Goal: Communication & Community: Answer question/provide support

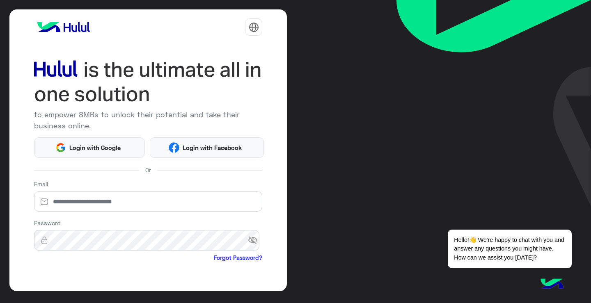
click at [255, 33] on div at bounding box center [253, 26] width 17 height 17
click at [240, 49] on button "عربي" at bounding box center [229, 48] width 60 height 14
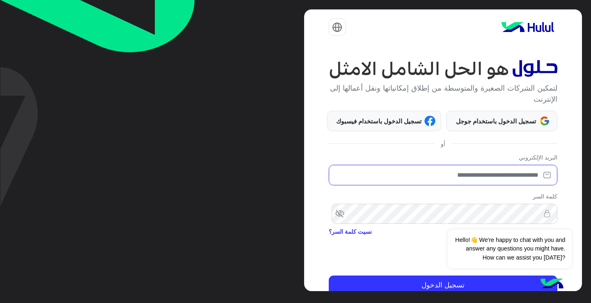
click at [467, 185] on input "email" at bounding box center [443, 175] width 229 height 21
type input "**********"
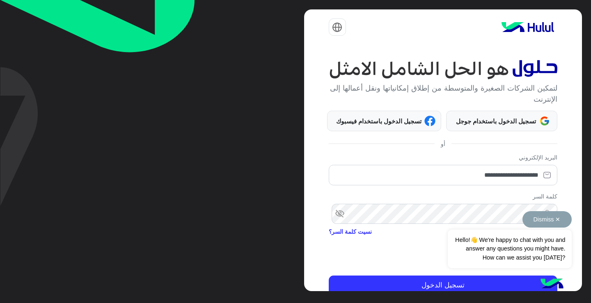
click at [471, 217] on div "Dismiss ✕ Hello!👋 We're happy to chat with you and answer any questions you mig…" at bounding box center [510, 239] width 124 height 57
click at [339, 214] on span "visibility_off" at bounding box center [336, 214] width 15 height 15
click at [329, 276] on button "تسجيل الدخول" at bounding box center [443, 286] width 229 height 20
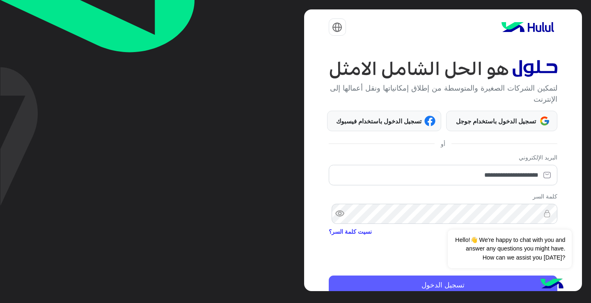
click at [458, 284] on button "تسجيل الدخول" at bounding box center [443, 286] width 229 height 20
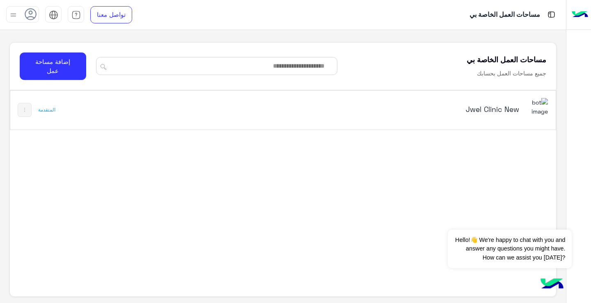
click at [418, 115] on div "Jwel Clinic New" at bounding box center [423, 109] width 191 height 11
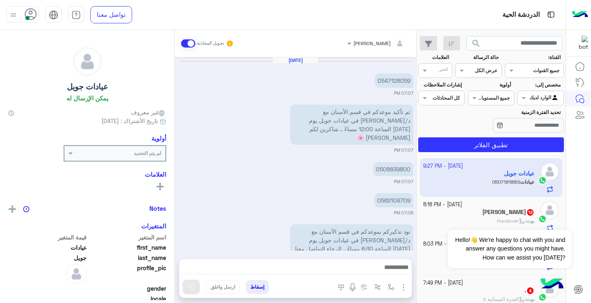
scroll to position [534, 0]
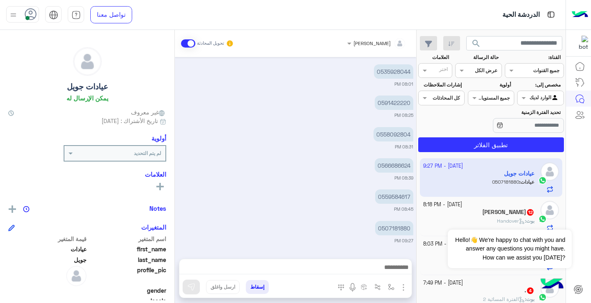
drag, startPoint x: 416, startPoint y: 166, endPoint x: 415, endPoint y: 170, distance: 4.1
click at [415, 170] on div "[DATE] 0547128059 07:07 PM تم تأكيد موعدكم في قسم الأسنان مع د/[PERSON_NAME] في…" at bounding box center [295, 154] width 241 height 194
drag, startPoint x: 415, startPoint y: 170, endPoint x: 415, endPoint y: 181, distance: 11.1
click at [415, 181] on div "[DATE] 0547128059 07:07 PM تم تأكيد موعدكم في قسم الأسنان مع د/[PERSON_NAME] في…" at bounding box center [295, 154] width 241 height 194
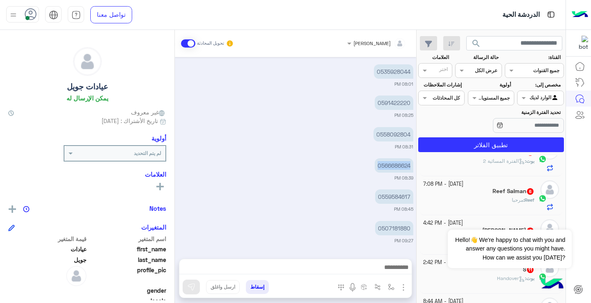
scroll to position [140, 0]
click at [497, 197] on div "Reef : مرحبا" at bounding box center [479, 202] width 112 height 14
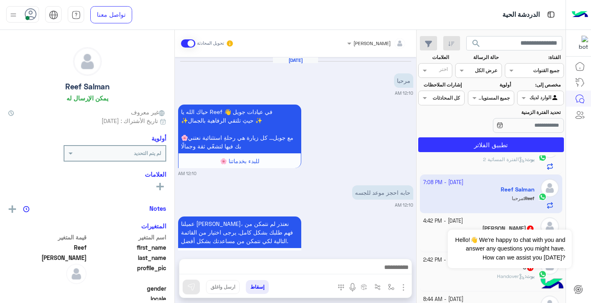
scroll to position [303, 0]
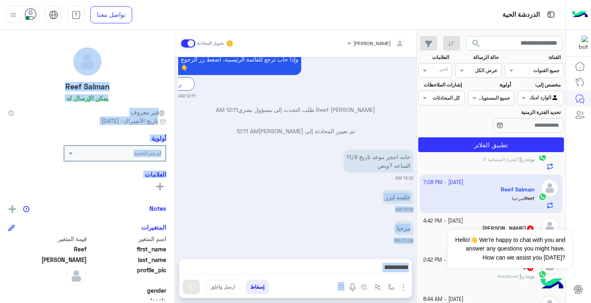
drag, startPoint x: 174, startPoint y: 209, endPoint x: 180, endPoint y: 194, distance: 16.8
click at [180, 194] on mat-drawer-container "ريمان [PERSON_NAME] تحويل المحادثة [DATE] مرحبا 12:10 AM حياك الله يا Reef 👋 في…" at bounding box center [208, 168] width 416 height 277
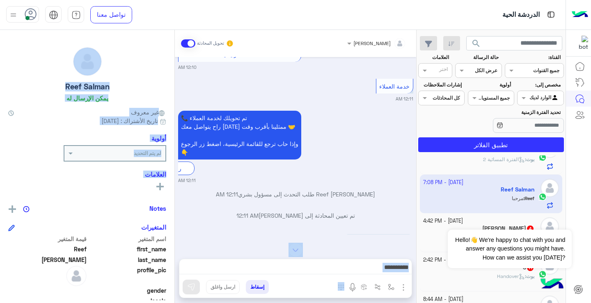
scroll to position [303, 0]
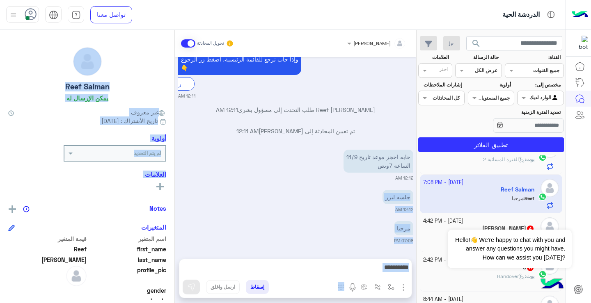
click at [351, 252] on div "ريمان [PERSON_NAME] تحويل المحادثة [DATE] مرحبا 12:10 AM حياك الله يا Reef 👋 في…" at bounding box center [295, 168] width 241 height 277
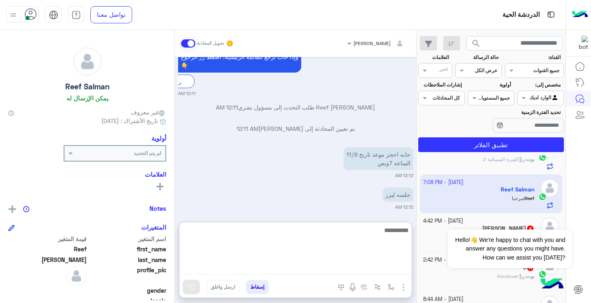
click at [355, 266] on textarea at bounding box center [295, 249] width 232 height 49
type textarea "*"
type textarea "**********"
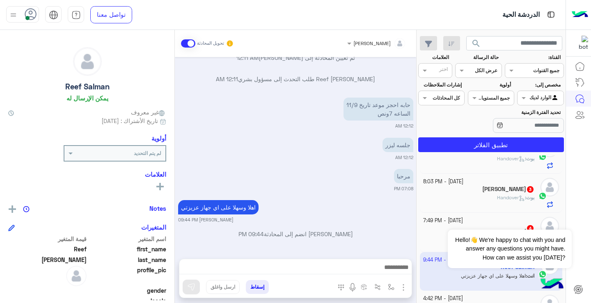
scroll to position [355, 0]
click at [483, 76] on div "القناه عرض الكل" at bounding box center [478, 70] width 46 height 15
click at [495, 128] on div "غير مقروءة" at bounding box center [478, 132] width 46 height 15
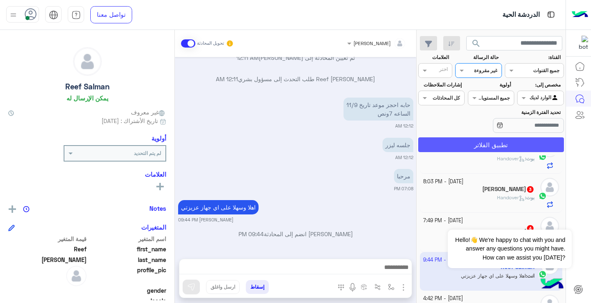
click at [506, 142] on button "تطبيق الفلاتر" at bounding box center [491, 144] width 146 height 15
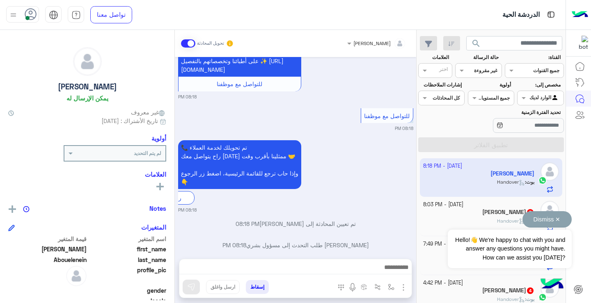
click at [506, 216] on div "Dismiss ✕ Hello!👋 We're happy to chat with you and answer any questions you mig…" at bounding box center [510, 239] width 124 height 57
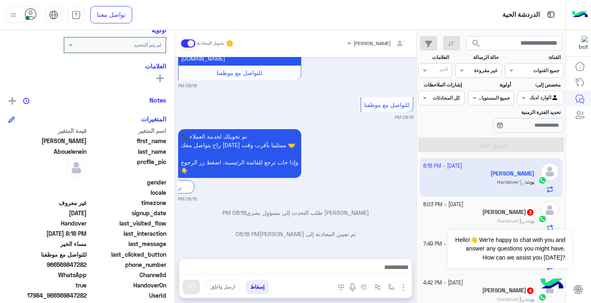
scroll to position [116, 0]
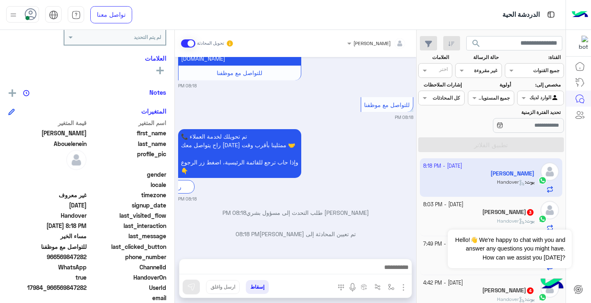
drag, startPoint x: 59, startPoint y: 259, endPoint x: 88, endPoint y: 261, distance: 28.8
click at [88, 261] on div "phone_number [PHONE_NUMBER]" at bounding box center [87, 258] width 158 height 10
copy span "569847282"
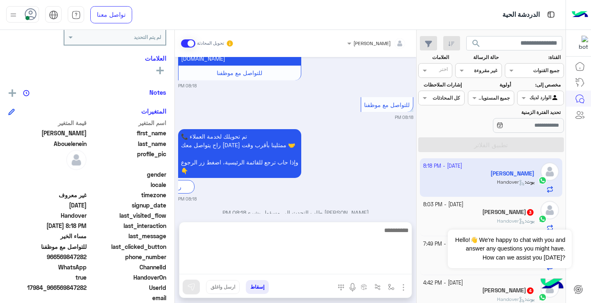
click at [296, 268] on textarea at bounding box center [295, 249] width 232 height 49
type textarea "**********"
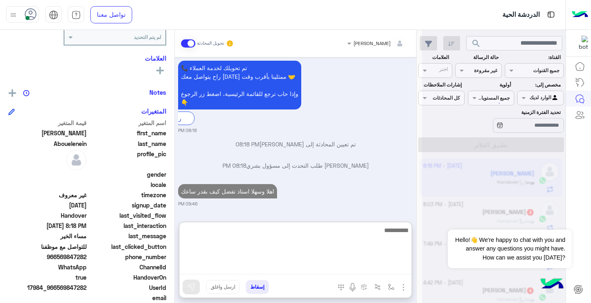
scroll to position [1309, 0]
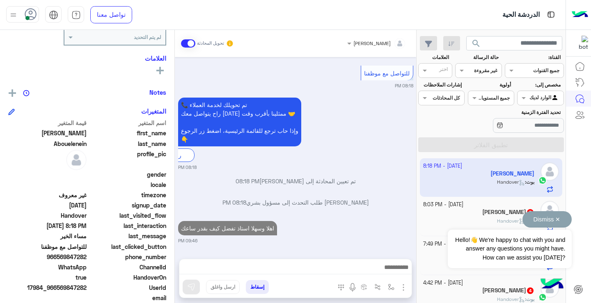
click at [466, 213] on div "Dismiss ✕ Hello!👋 We're happy to chat with you and answer any questions you mig…" at bounding box center [510, 239] width 124 height 57
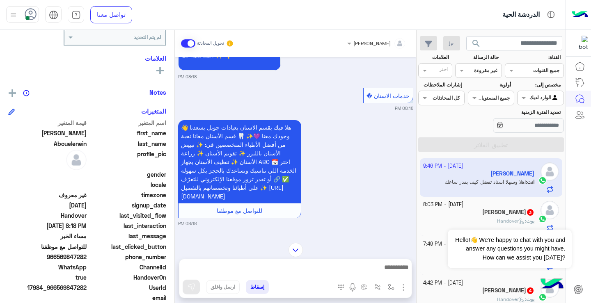
scroll to position [1089, 0]
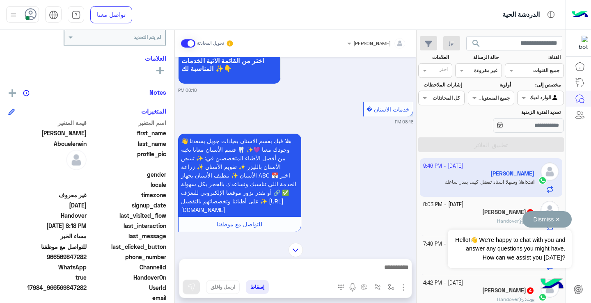
click at [497, 216] on div "Dismiss ✕ Hello!👋 We're happy to chat with you and answer any questions you mig…" at bounding box center [510, 239] width 124 height 57
click at [179, 202] on div "[DATE] مساء الخير يافندم .. لو سمحتي انا كنت حاجز موعدين عند دكتور مهند بعد اسب…" at bounding box center [295, 146] width 241 height 178
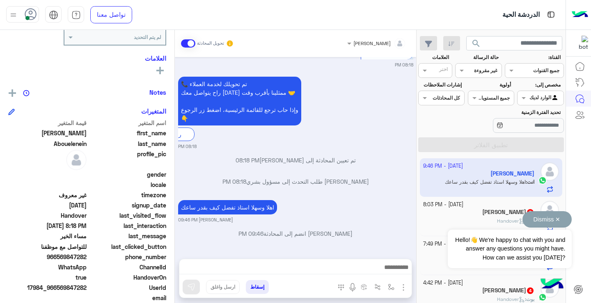
click at [495, 219] on div "Dismiss ✕ Hello!👋 We're happy to chat with you and answer any questions you mig…" at bounding box center [510, 239] width 124 height 57
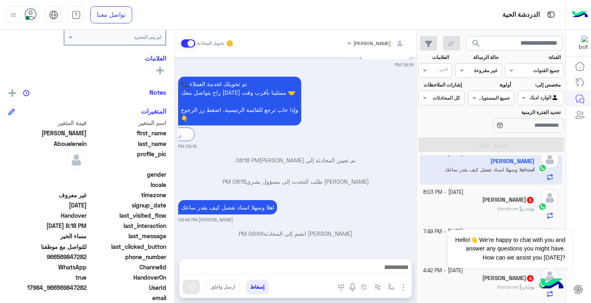
click at [485, 204] on div "[PERSON_NAME] 3" at bounding box center [479, 201] width 112 height 9
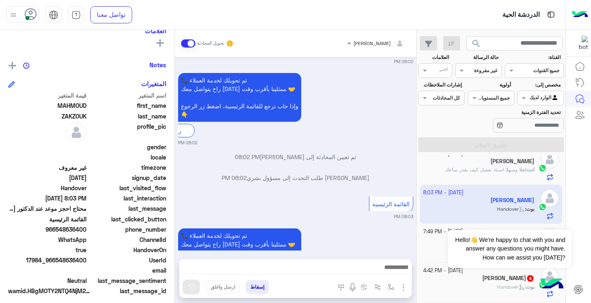
scroll to position [195, 0]
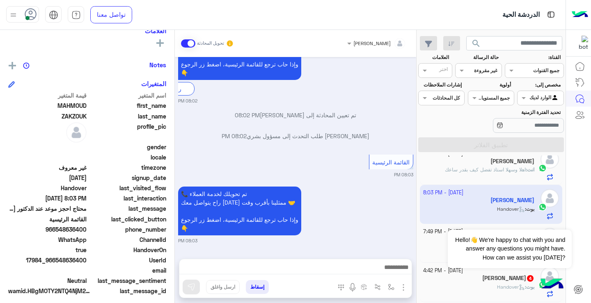
drag, startPoint x: 59, startPoint y: 233, endPoint x: 87, endPoint y: 235, distance: 28.0
click at [87, 235] on div "اسم المتغير قيمة المتغير first_name [PERSON_NAME] last_name [PERSON_NAME] profi…" at bounding box center [87, 194] width 158 height 206
drag, startPoint x: 87, startPoint y: 235, endPoint x: 87, endPoint y: 228, distance: 7.0
click at [86, 230] on span "966548636400" at bounding box center [47, 229] width 78 height 9
click at [74, 233] on span "966548636400" at bounding box center [47, 229] width 78 height 9
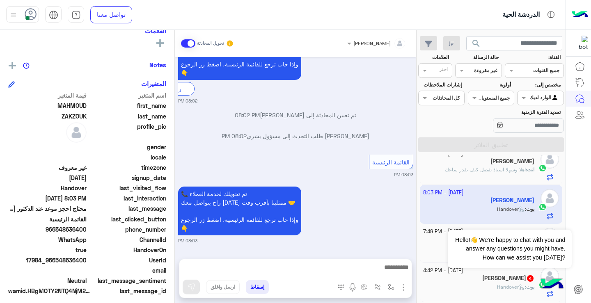
click at [66, 227] on span "966548636400" at bounding box center [47, 229] width 78 height 9
drag, startPoint x: 58, startPoint y: 229, endPoint x: 87, endPoint y: 229, distance: 28.7
click at [87, 229] on span "966548636400" at bounding box center [47, 229] width 78 height 9
drag, startPoint x: 87, startPoint y: 229, endPoint x: 101, endPoint y: 147, distance: 83.8
click at [101, 147] on span "gender" at bounding box center [127, 147] width 78 height 9
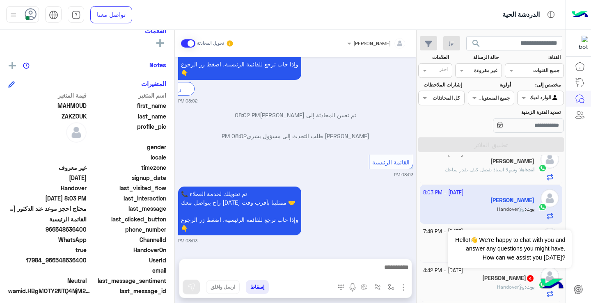
drag, startPoint x: 57, startPoint y: 229, endPoint x: 87, endPoint y: 230, distance: 30.0
click at [87, 230] on span "966548636400" at bounding box center [47, 229] width 78 height 9
copy span "548636400"
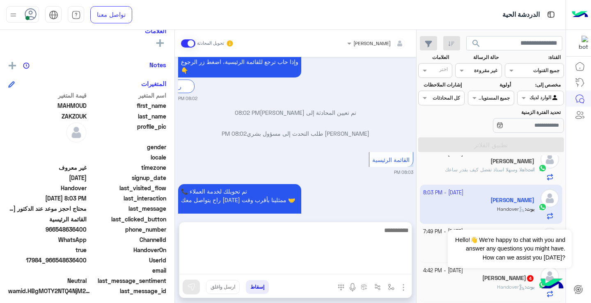
click at [330, 268] on textarea at bounding box center [295, 249] width 232 height 49
type textarea "**********"
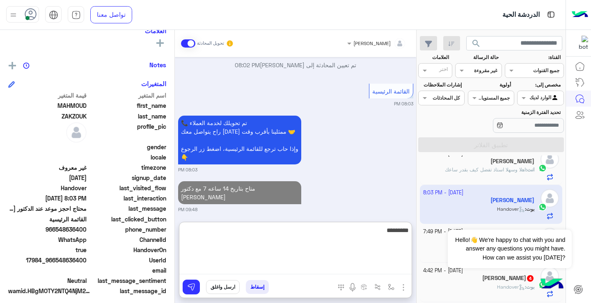
scroll to position [284, 0]
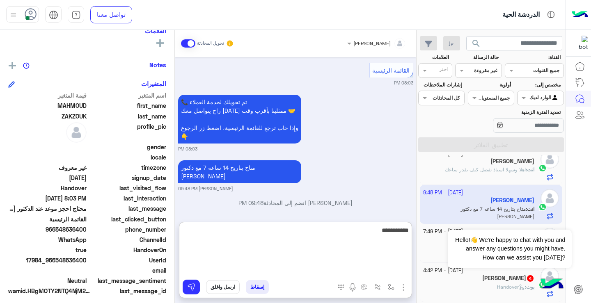
type textarea "**********"
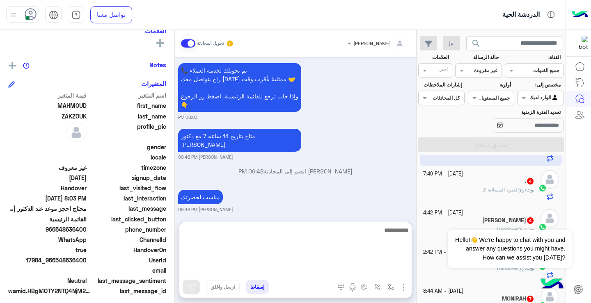
scroll to position [84, 0]
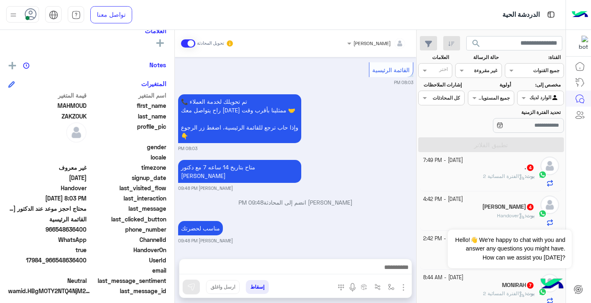
click at [482, 207] on h5 "[PERSON_NAME] 4" at bounding box center [508, 207] width 52 height 7
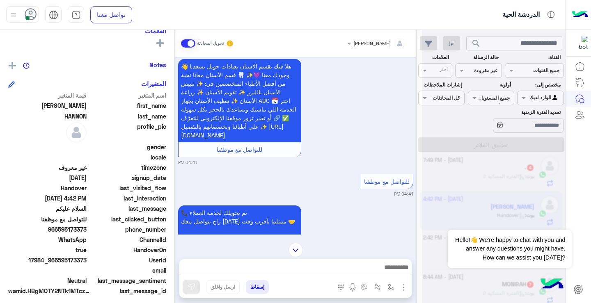
scroll to position [327, 0]
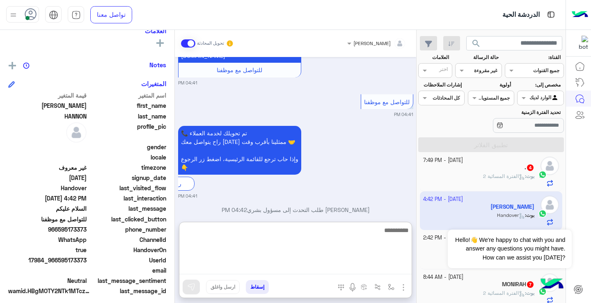
click at [319, 266] on textarea at bounding box center [295, 249] width 232 height 49
type textarea "**********"
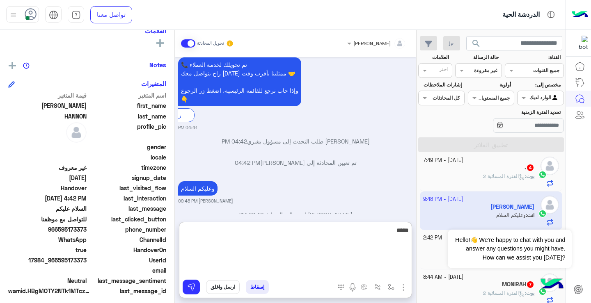
scroll to position [416, 0]
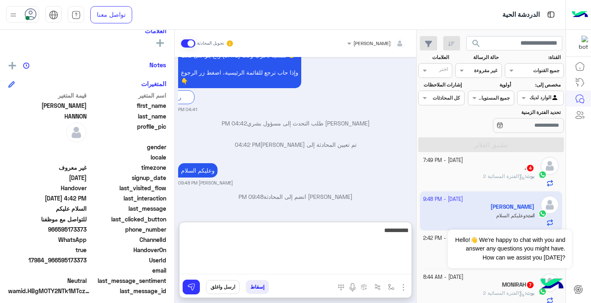
type textarea "**********"
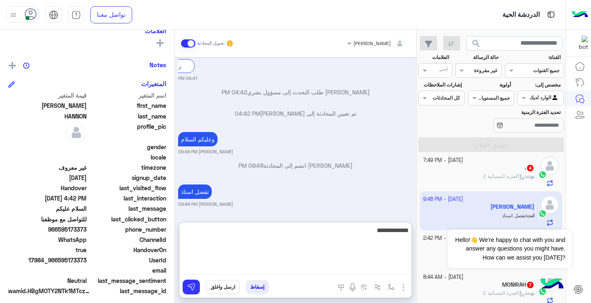
type textarea "**********"
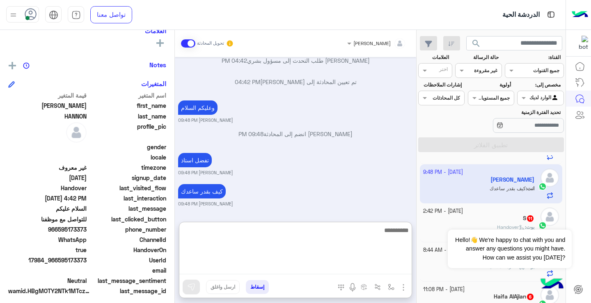
scroll to position [128, 0]
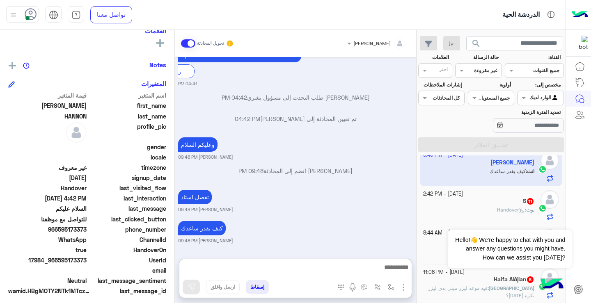
drag, startPoint x: 488, startPoint y: 65, endPoint x: 490, endPoint y: 69, distance: 4.8
click at [488, 66] on div "القناه غير مقروءة" at bounding box center [478, 70] width 46 height 15
click at [493, 118] on b "مغلقة" at bounding box center [490, 117] width 14 height 7
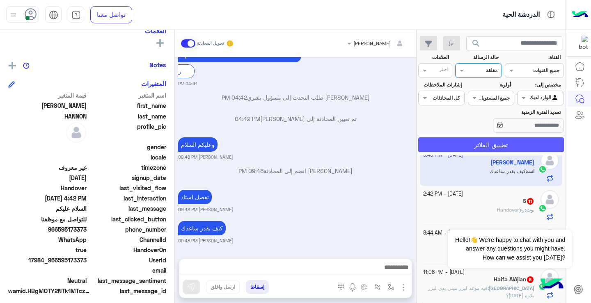
click at [498, 151] on button "تطبيق الفلاتر" at bounding box center [491, 144] width 146 height 15
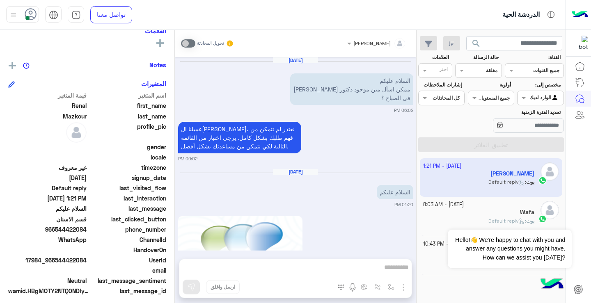
scroll to position [499, 0]
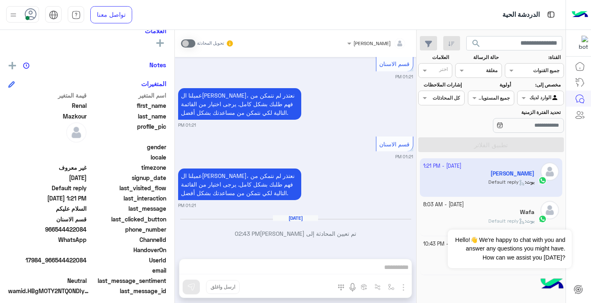
click at [489, 71] on input "text" at bounding box center [487, 69] width 19 height 7
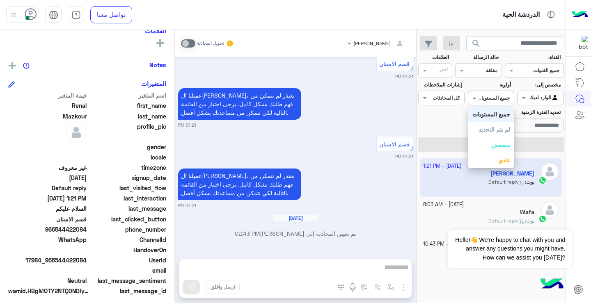
click at [485, 94] on div at bounding box center [491, 97] width 46 height 8
click at [482, 71] on input "text" at bounding box center [487, 69] width 19 height 7
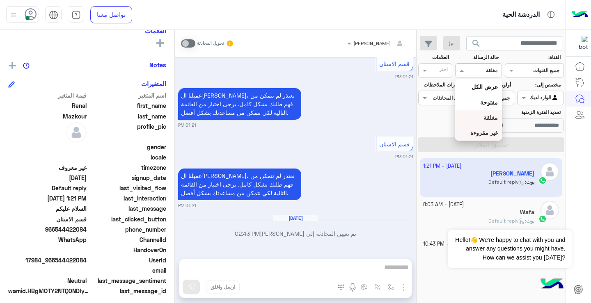
click at [487, 134] on b "غير مقروءة" at bounding box center [483, 132] width 27 height 7
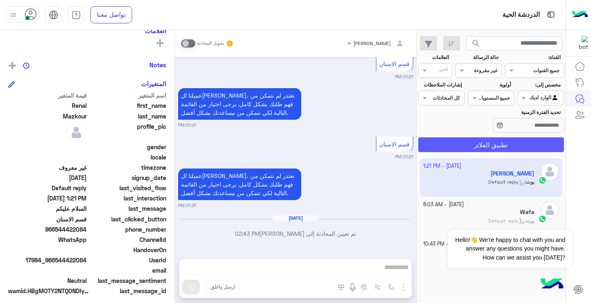
click at [509, 151] on button "تطبيق الفلاتر" at bounding box center [491, 144] width 146 height 15
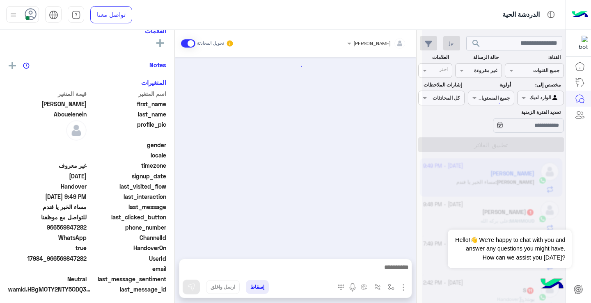
scroll to position [718, 0]
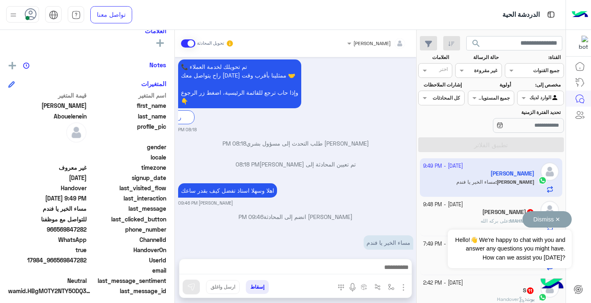
drag, startPoint x: 458, startPoint y: 224, endPoint x: 455, endPoint y: 215, distance: 9.8
click at [458, 221] on div "Dismiss ✕ Hello!👋 We're happy to chat with you and answer any questions you mig…" at bounding box center [510, 239] width 124 height 57
click at [470, 217] on div "Dismiss ✕ Hello!👋 We're happy to chat with you and answer any questions you mig…" at bounding box center [510, 239] width 124 height 57
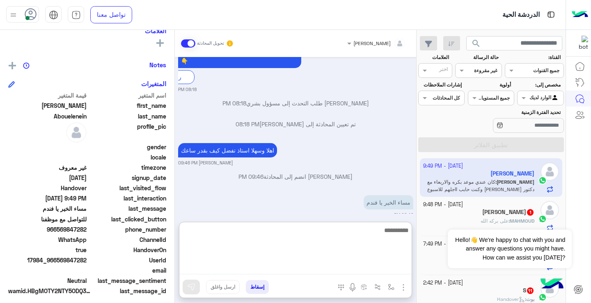
click at [349, 270] on textarea at bounding box center [295, 249] width 232 height 49
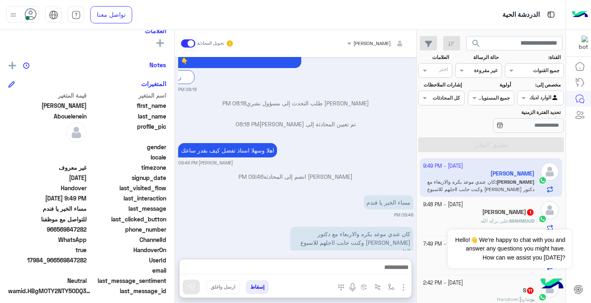
drag, startPoint x: 60, startPoint y: 231, endPoint x: 65, endPoint y: 231, distance: 5.3
click at [66, 232] on span "966569847282" at bounding box center [47, 229] width 78 height 9
click at [59, 231] on span "966569847282" at bounding box center [47, 229] width 78 height 9
drag, startPoint x: 59, startPoint y: 231, endPoint x: 87, endPoint y: 231, distance: 27.9
click at [87, 231] on span "966569847282" at bounding box center [47, 229] width 78 height 9
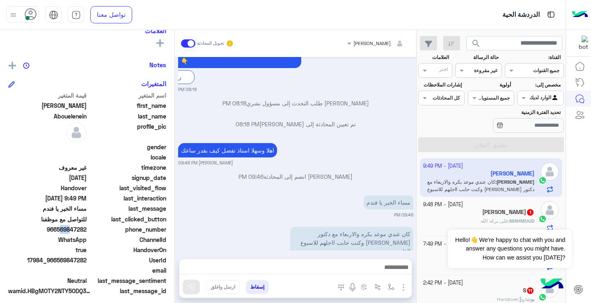
copy span "569847282"
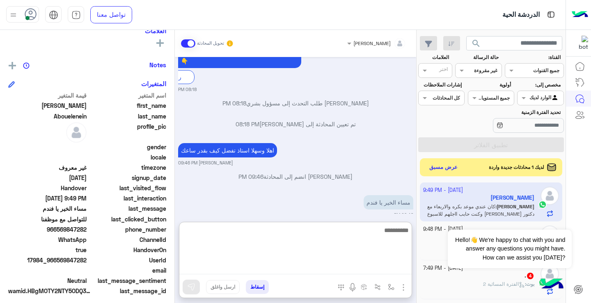
click at [357, 264] on textarea at bounding box center [295, 249] width 232 height 49
type textarea "**********"
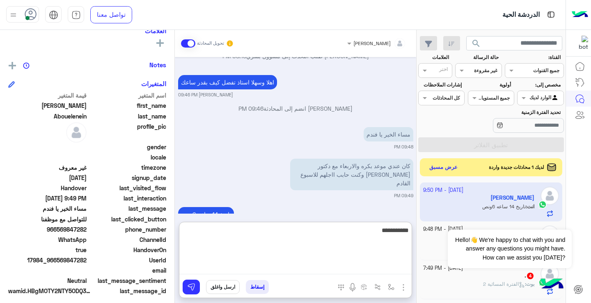
type textarea "**********"
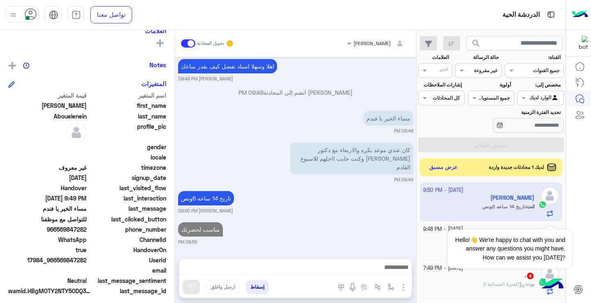
scroll to position [820, 0]
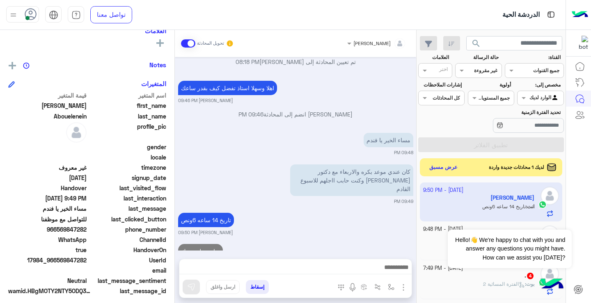
drag, startPoint x: 419, startPoint y: 222, endPoint x: 420, endPoint y: 214, distance: 8.6
click at [420, 214] on div "[DATE] - 9:50 PM [PERSON_NAME] انت : تاريخ 14 ساعه 6ونص [DATE] - 9:48 PM [PERSO…" at bounding box center [491, 243] width 149 height 127
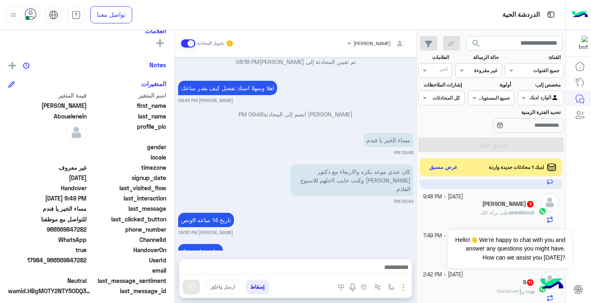
scroll to position [33, 0]
click at [470, 211] on div "Dismiss ✕ Hello!👋 We're happy to chat with you and answer any questions you mig…" at bounding box center [510, 239] width 124 height 57
click at [488, 205] on h5 "[PERSON_NAME] 1" at bounding box center [508, 203] width 52 height 7
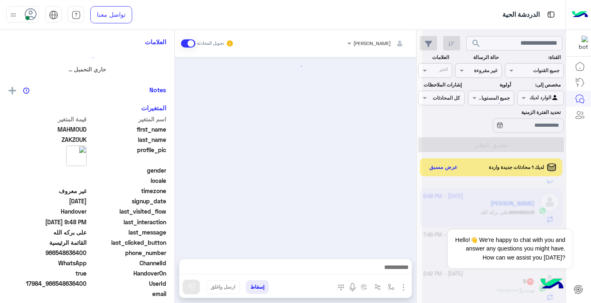
click at [488, 205] on div at bounding box center [494, 154] width 144 height 303
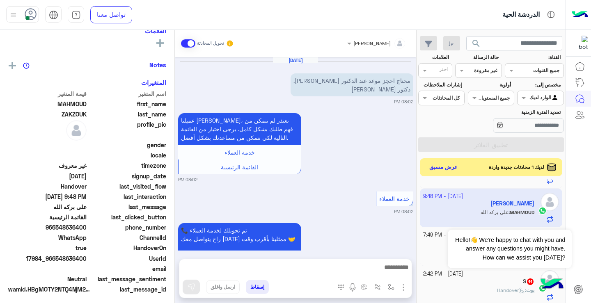
scroll to position [310, 0]
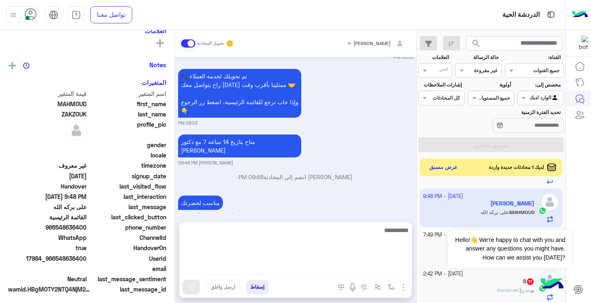
click at [358, 267] on textarea at bounding box center [295, 249] width 232 height 49
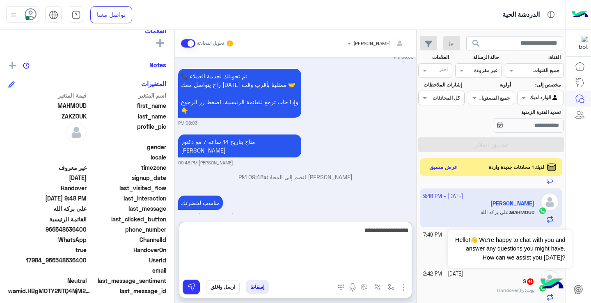
type textarea "**********"
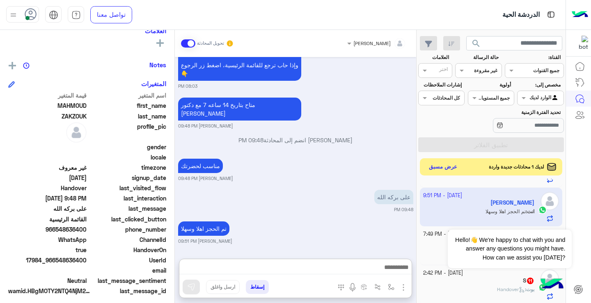
click at [448, 169] on button "عرض مسبق" at bounding box center [443, 167] width 34 height 11
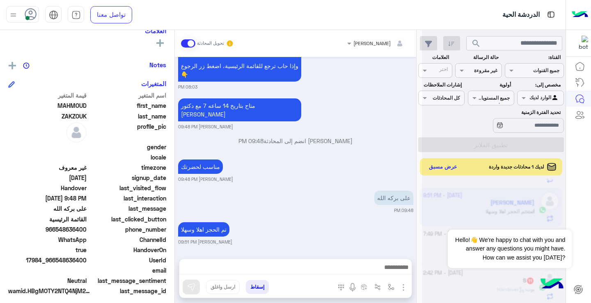
scroll to position [341, 0]
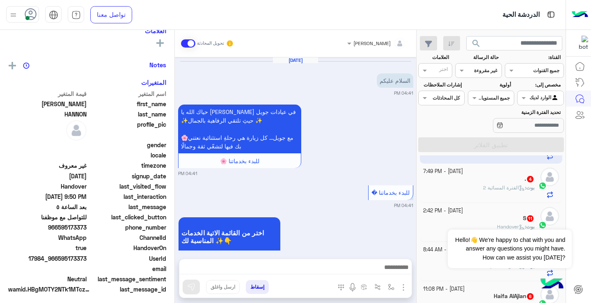
scroll to position [536, 0]
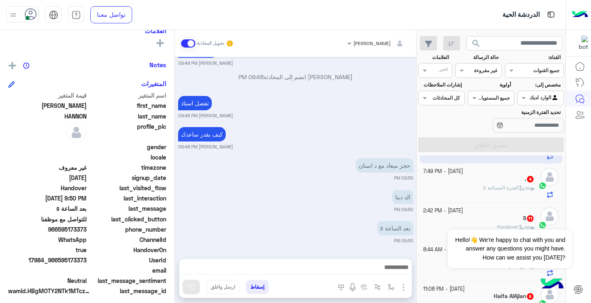
drag, startPoint x: 174, startPoint y: 223, endPoint x: 174, endPoint y: 215, distance: 7.4
click at [174, 215] on mat-drawer "[PERSON_NAME] يمكن الإرسال له غير معروف تاريخ الأشتراك : [DATE] أولوية لم يتم ا…" at bounding box center [87, 168] width 175 height 277
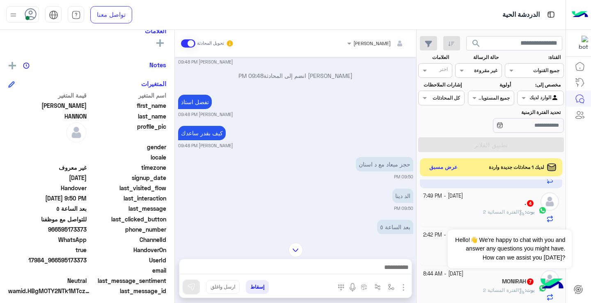
scroll to position [536, 0]
drag, startPoint x: 60, startPoint y: 231, endPoint x: 87, endPoint y: 231, distance: 26.7
click at [87, 231] on span "966595173373" at bounding box center [47, 229] width 78 height 9
copy span "595173373"
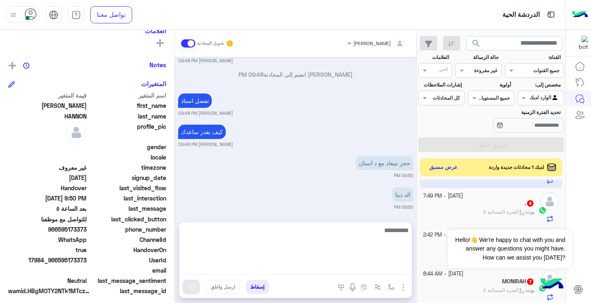
click at [300, 267] on textarea at bounding box center [295, 249] width 232 height 49
type textarea "**********"
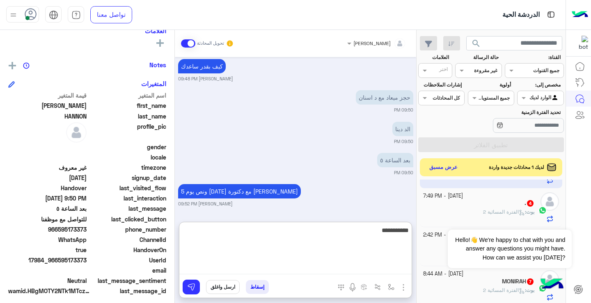
type textarea "**********"
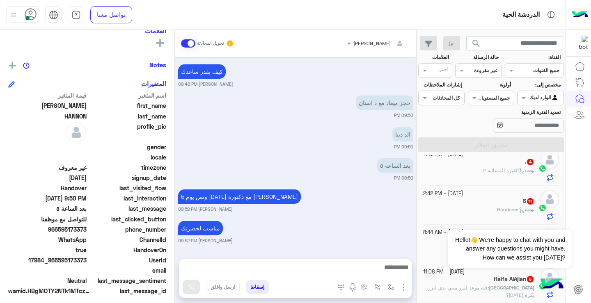
scroll to position [599, 0]
drag, startPoint x: 421, startPoint y: 230, endPoint x: 421, endPoint y: 211, distance: 18.5
click at [421, 211] on div "[DATE] - 9:52 PM [DEMOGRAPHIC_DATA][PERSON_NAME] انت : مناسب لحضرتك [DATE] - 7:…" at bounding box center [491, 231] width 149 height 151
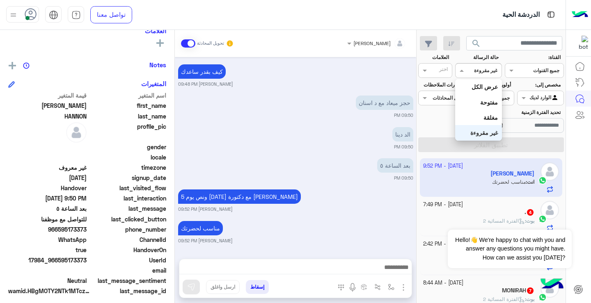
click at [488, 75] on div "القناه غير مقروءة" at bounding box center [478, 70] width 46 height 15
click at [499, 135] on div "غير مقروءة" at bounding box center [478, 132] width 46 height 15
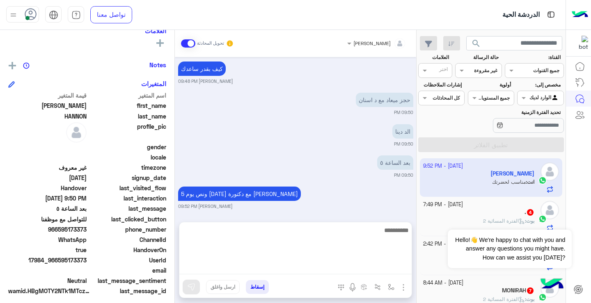
click at [330, 263] on textarea at bounding box center [295, 249] width 232 height 49
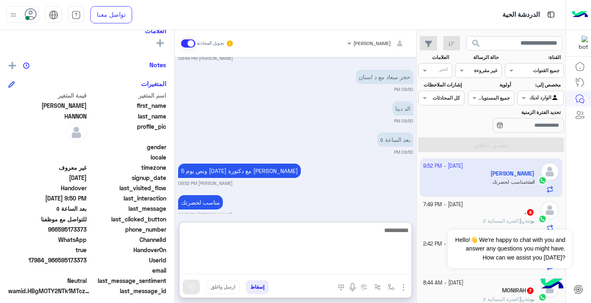
scroll to position [636, 0]
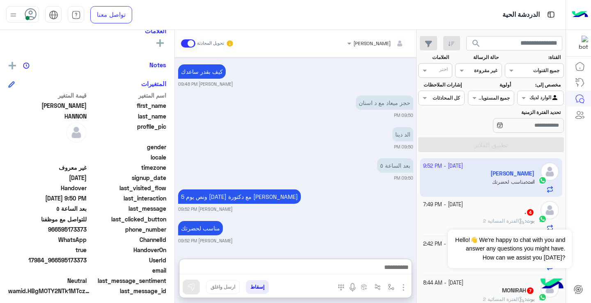
click at [475, 72] on div at bounding box center [478, 70] width 46 height 8
click at [487, 126] on div "غير مقروءة" at bounding box center [478, 132] width 46 height 15
click at [481, 71] on input "text" at bounding box center [487, 69] width 19 height 7
click at [490, 117] on b "مغلقة" at bounding box center [490, 117] width 14 height 7
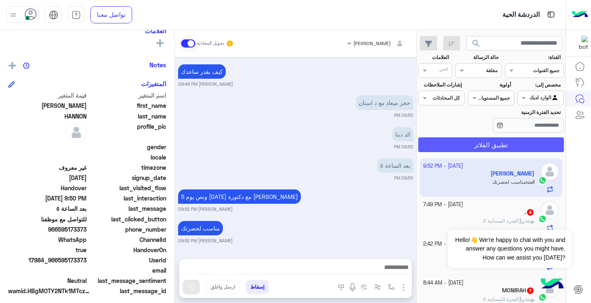
click at [492, 138] on button "تطبيق الفلاتر" at bounding box center [491, 144] width 146 height 15
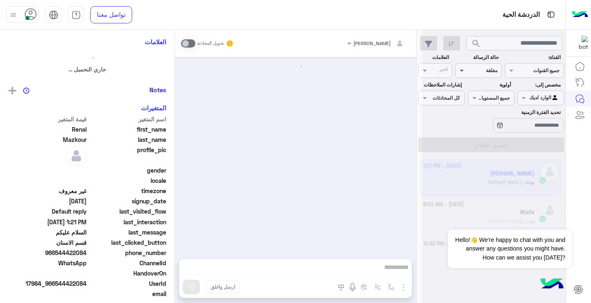
scroll to position [499, 0]
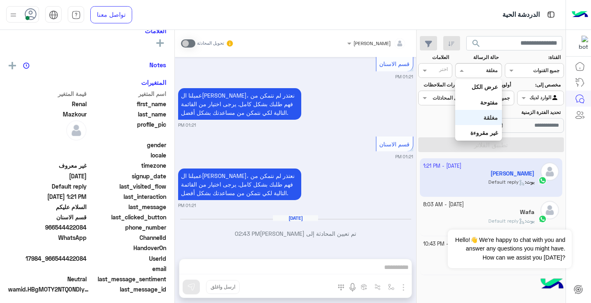
click at [463, 71] on span at bounding box center [460, 70] width 10 height 9
click at [470, 135] on b "غير مقروءة" at bounding box center [483, 132] width 27 height 7
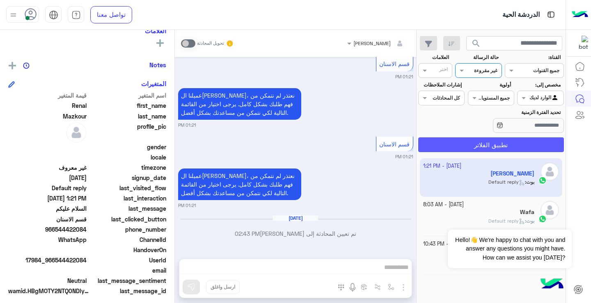
click at [475, 144] on button "تطبيق الفلاتر" at bounding box center [491, 144] width 146 height 15
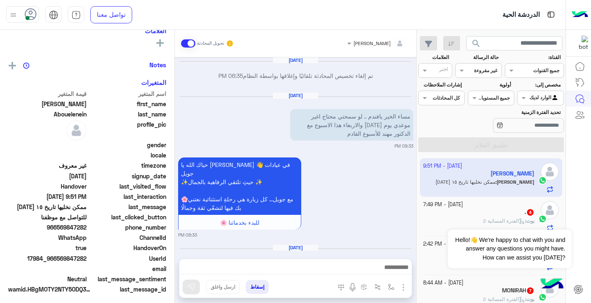
scroll to position [724, 0]
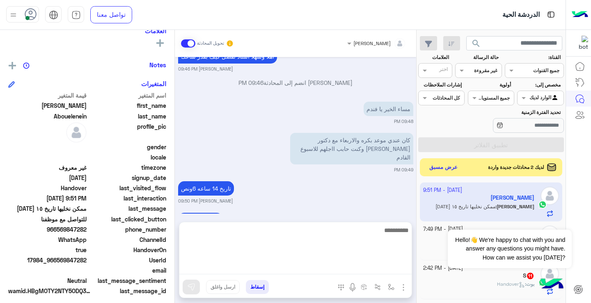
click at [310, 263] on textarea at bounding box center [295, 249] width 232 height 49
type textarea "**********"
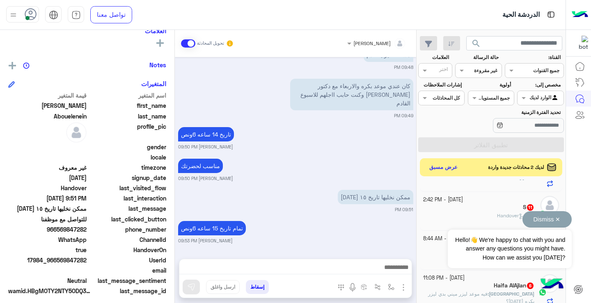
scroll to position [755, 0]
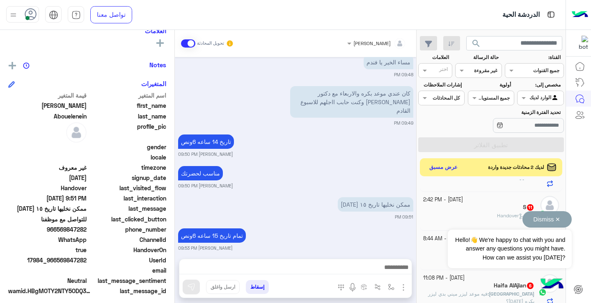
click at [458, 212] on div "Dismiss ✕ Hello!👋 We're happy to chat with you and answer any questions you mig…" at bounding box center [510, 239] width 124 height 57
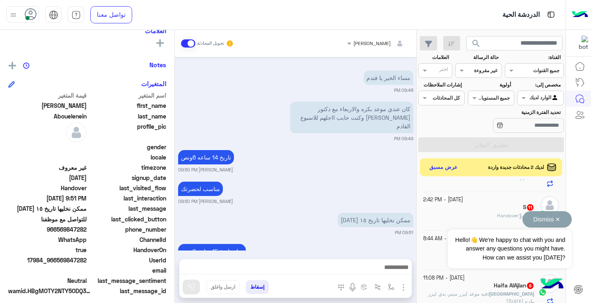
click at [458, 212] on div "Dismiss ✕ Hello!👋 We're happy to chat with you and answer any questions you mig…" at bounding box center [510, 239] width 124 height 57
click at [504, 209] on div "S 11" at bounding box center [479, 208] width 112 height 9
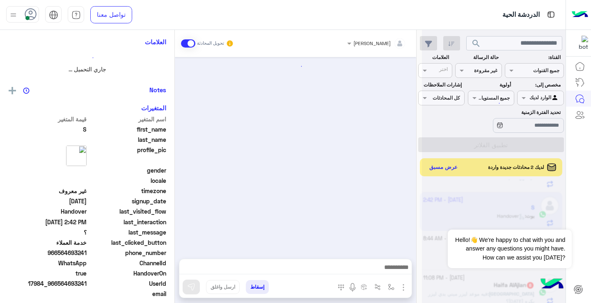
scroll to position [69, 0]
click at [504, 209] on div at bounding box center [494, 154] width 144 height 303
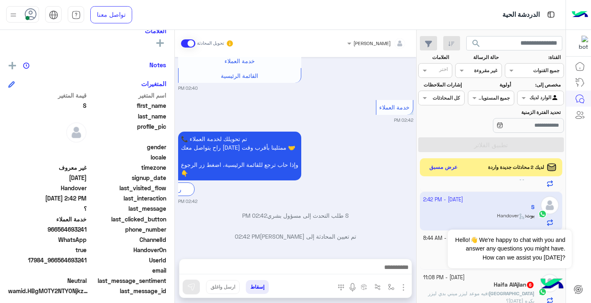
scroll to position [1162, 0]
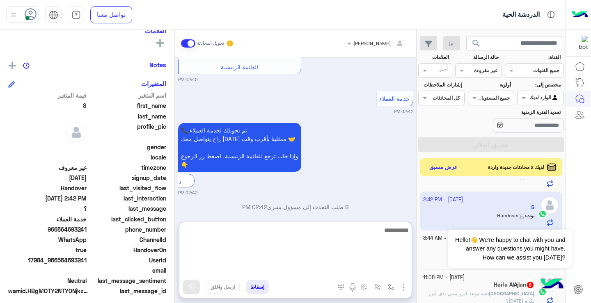
click at [343, 268] on textarea at bounding box center [295, 249] width 232 height 49
type textarea "**********"
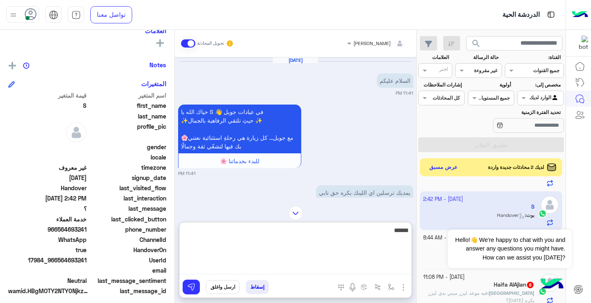
scroll to position [1251, 0]
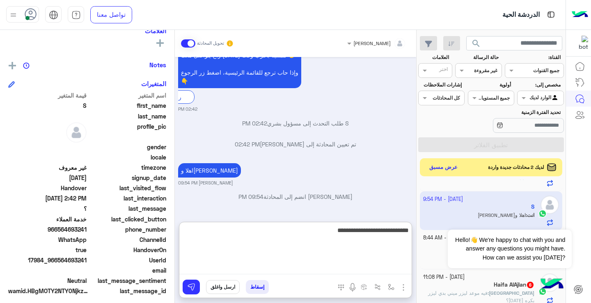
type textarea "**********"
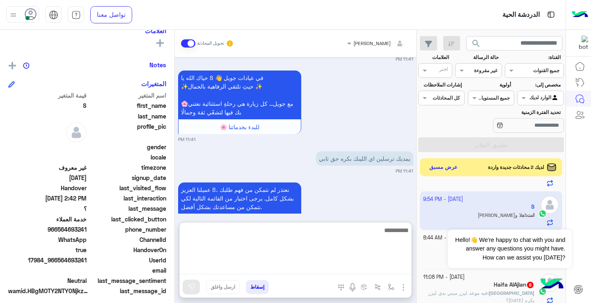
scroll to position [1335, 0]
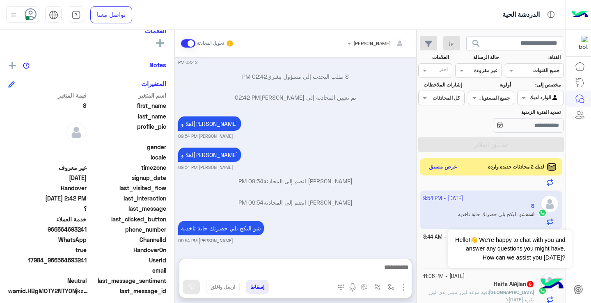
click at [433, 165] on button "عرض مسبق" at bounding box center [443, 167] width 34 height 11
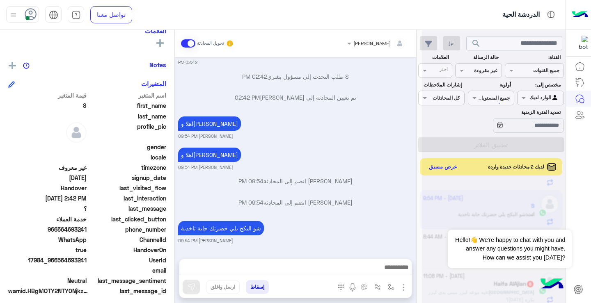
scroll to position [1298, 0]
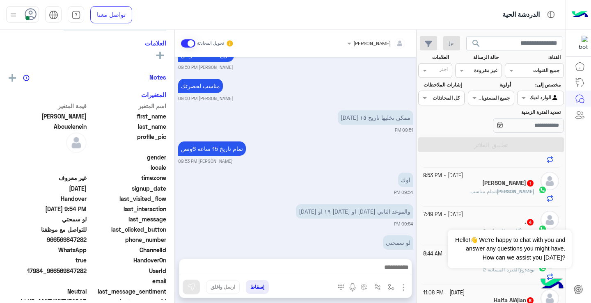
scroll to position [144, 0]
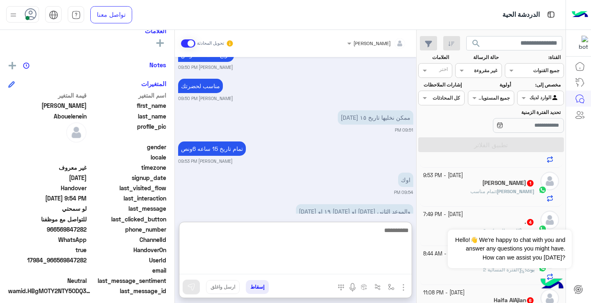
click at [314, 266] on textarea at bounding box center [295, 249] width 232 height 49
type textarea "**********"
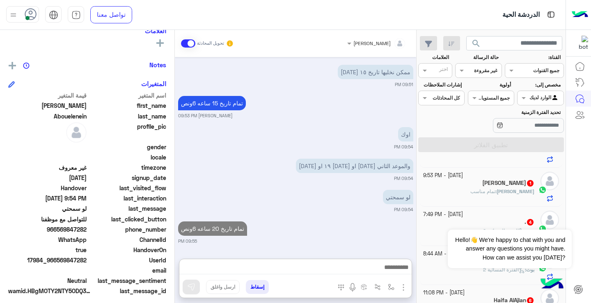
click at [490, 190] on span "تمام مناسب" at bounding box center [482, 191] width 25 height 6
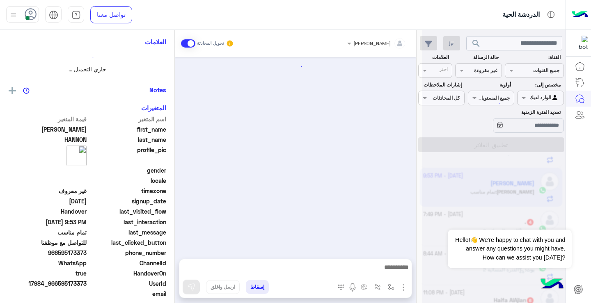
scroll to position [69, 0]
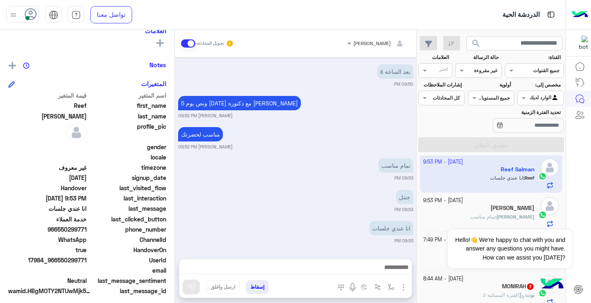
scroll to position [1212, 0]
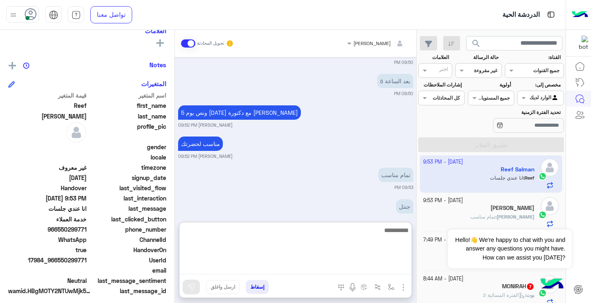
click at [358, 266] on textarea at bounding box center [295, 249] width 232 height 49
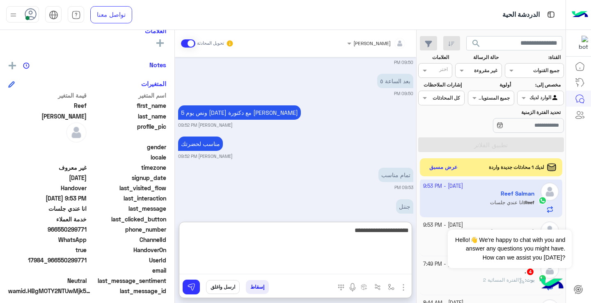
type textarea "**********"
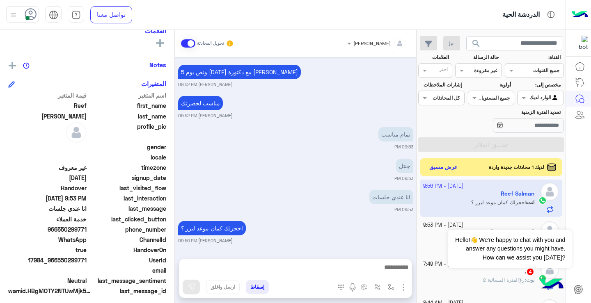
scroll to position [1259, 0]
drag, startPoint x: 60, startPoint y: 231, endPoint x: 88, endPoint y: 231, distance: 28.3
click at [88, 231] on div "phone_number [PHONE_NUMBER]" at bounding box center [87, 230] width 158 height 10
copy span "550299771"
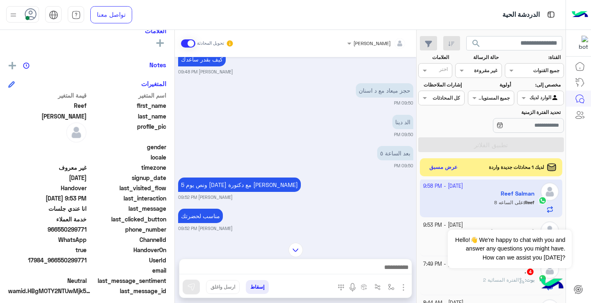
scroll to position [1126, 0]
